Goal: Navigation & Orientation: Find specific page/section

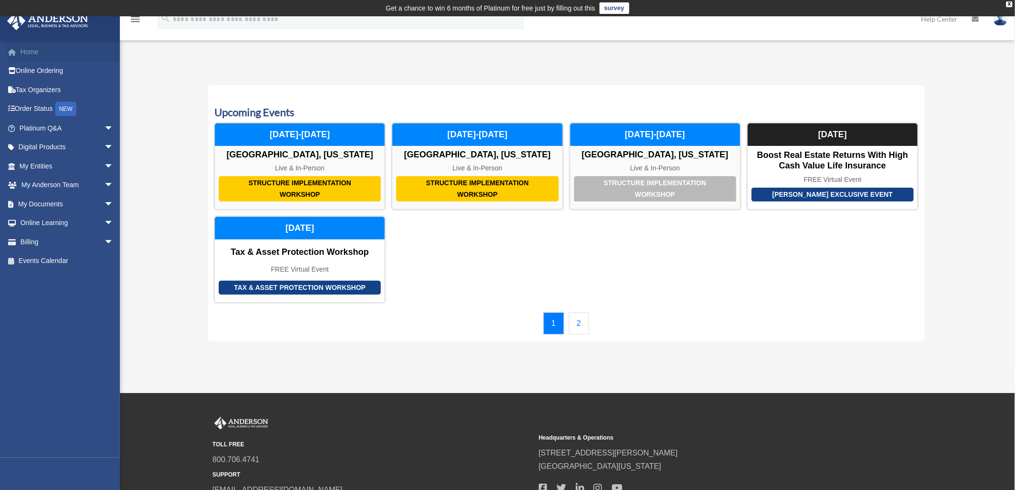
click at [39, 56] on link "Home" at bounding box center [67, 51] width 121 height 19
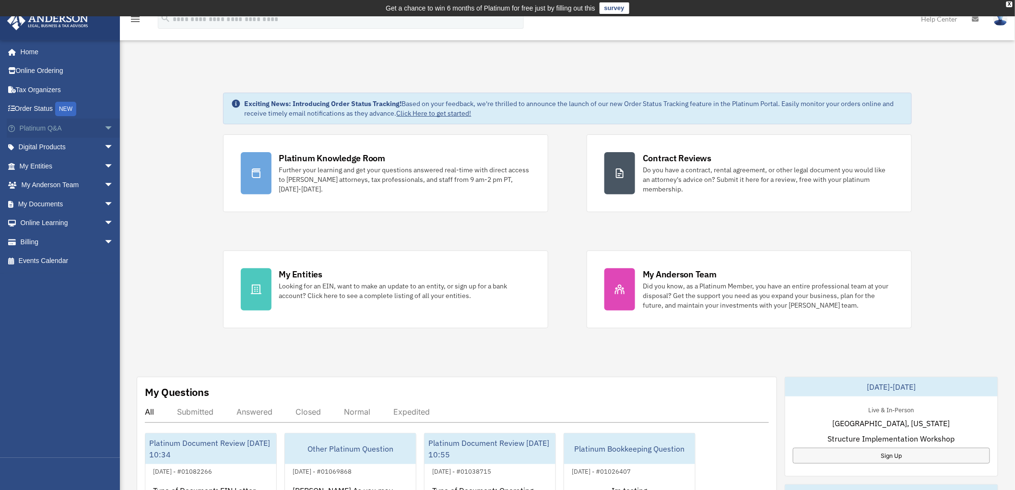
click at [104, 125] on span "arrow_drop_down" at bounding box center [113, 128] width 19 height 20
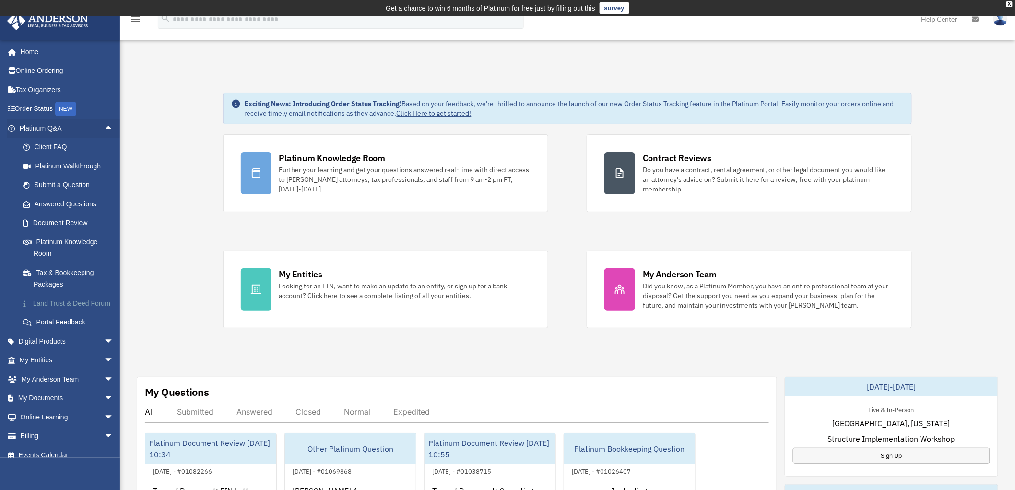
click at [44, 303] on link "Land Trust & Deed Forum" at bounding box center [70, 302] width 115 height 19
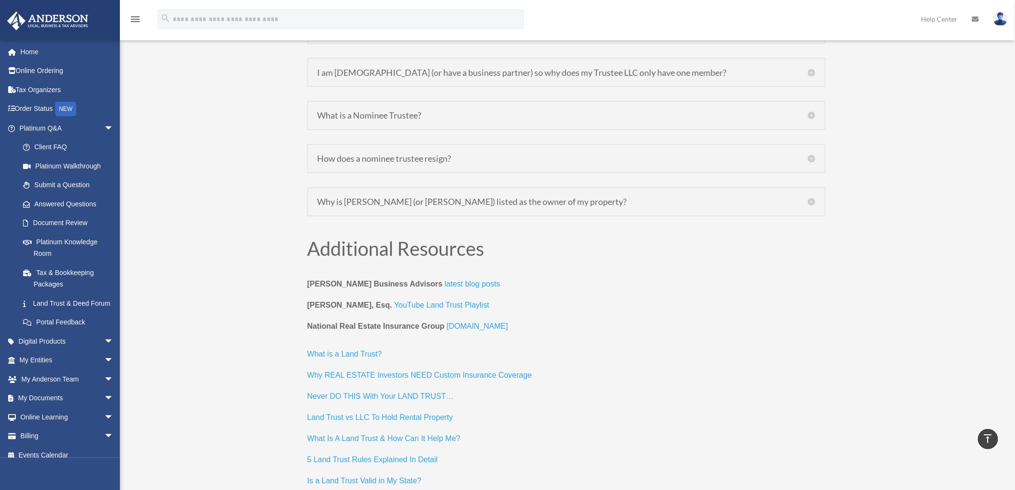
scroll to position [3516, 0]
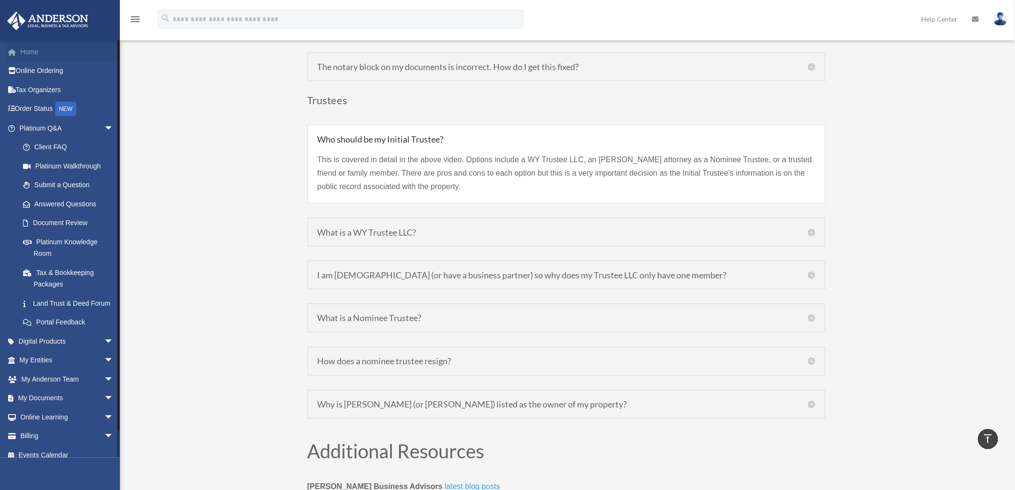
click at [31, 54] on link "Home" at bounding box center [67, 51] width 121 height 19
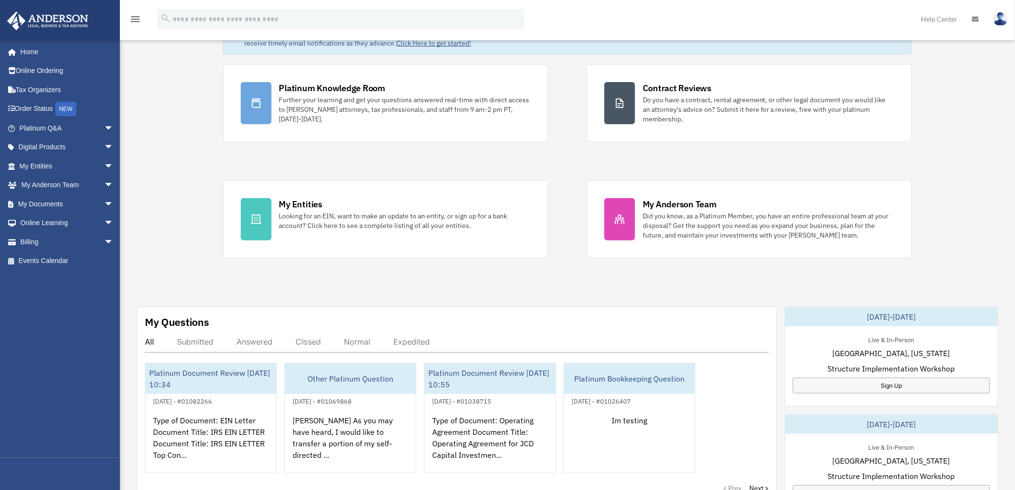
scroll to position [53, 0]
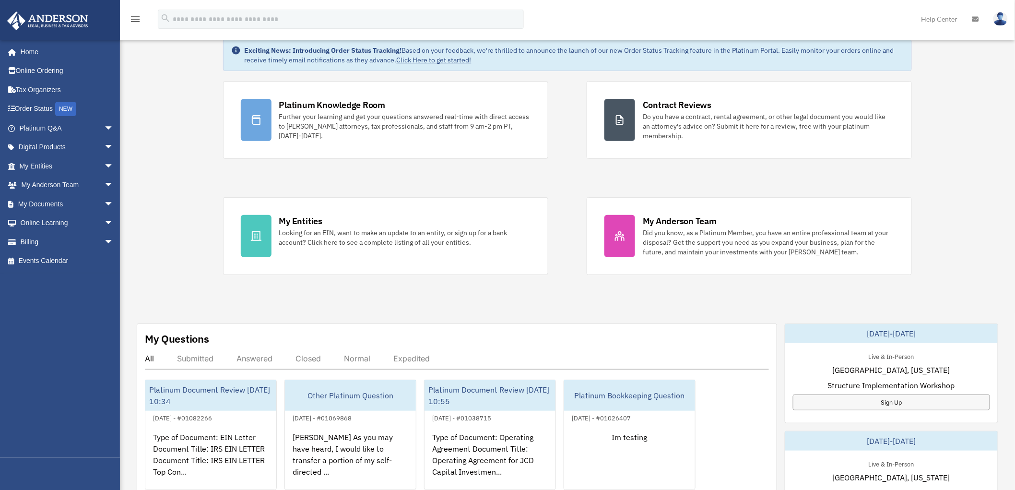
drag, startPoint x: 170, startPoint y: 176, endPoint x: 163, endPoint y: 176, distance: 6.7
click at [169, 176] on div "Exciting News: Introducing Order Status Tracking! Based on your feedback, we're…" at bounding box center [567, 446] width 909 height 862
